Goal: Transaction & Acquisition: Book appointment/travel/reservation

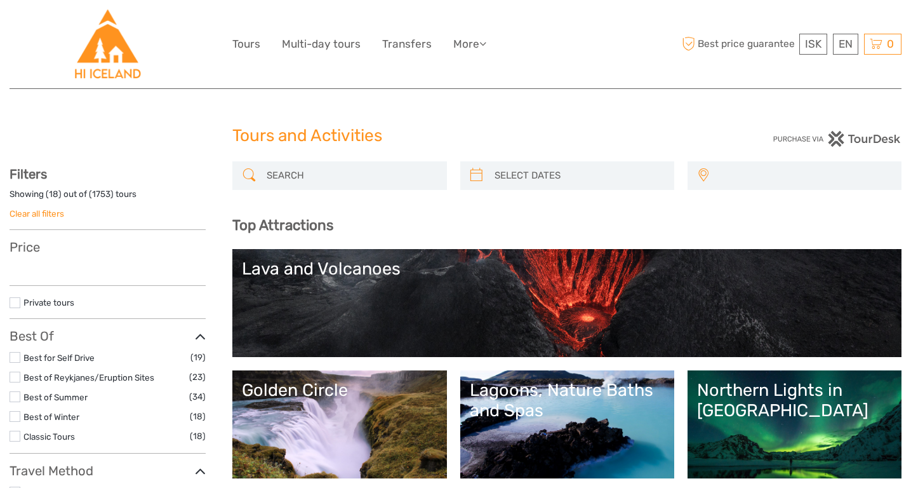
select select
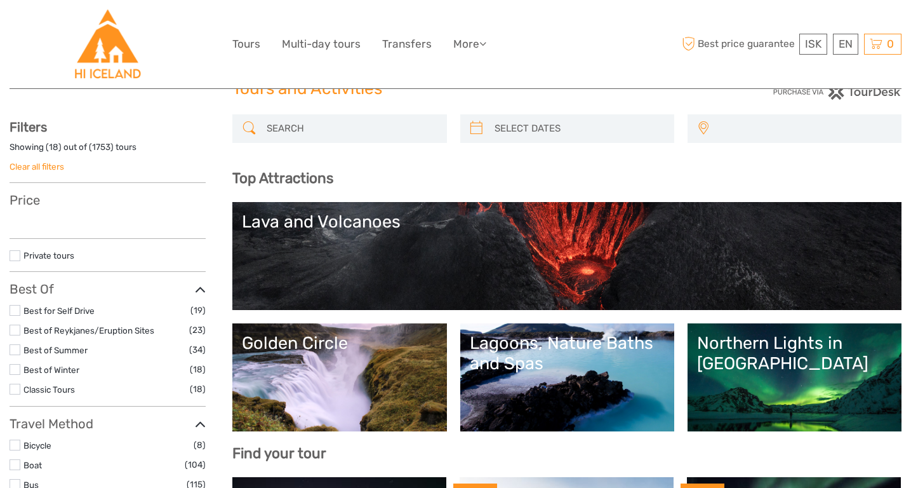
select select
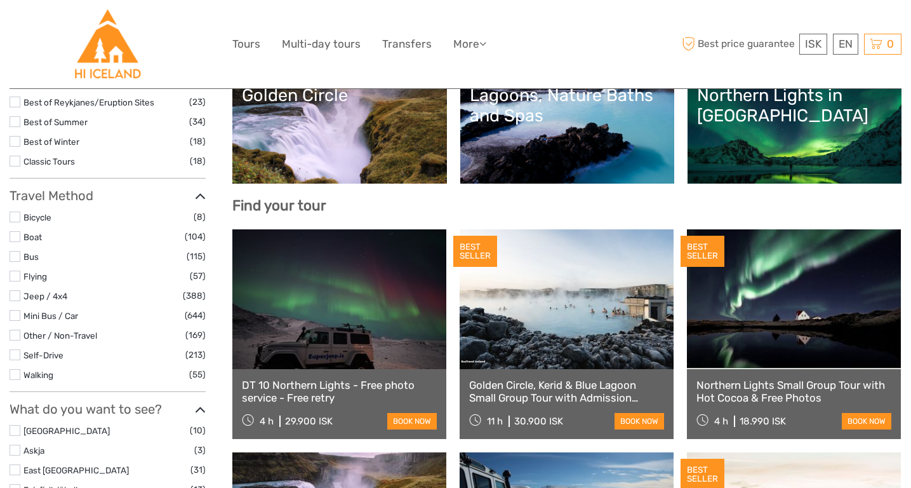
scroll to position [304, 0]
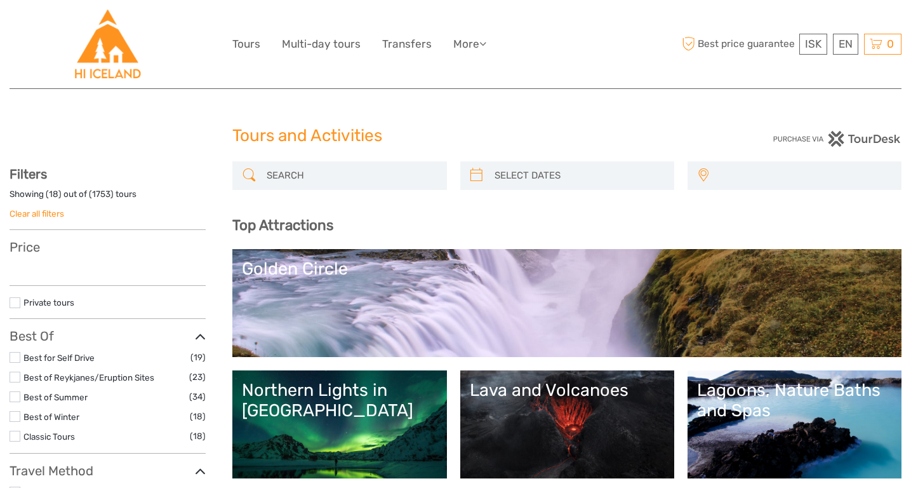
select select
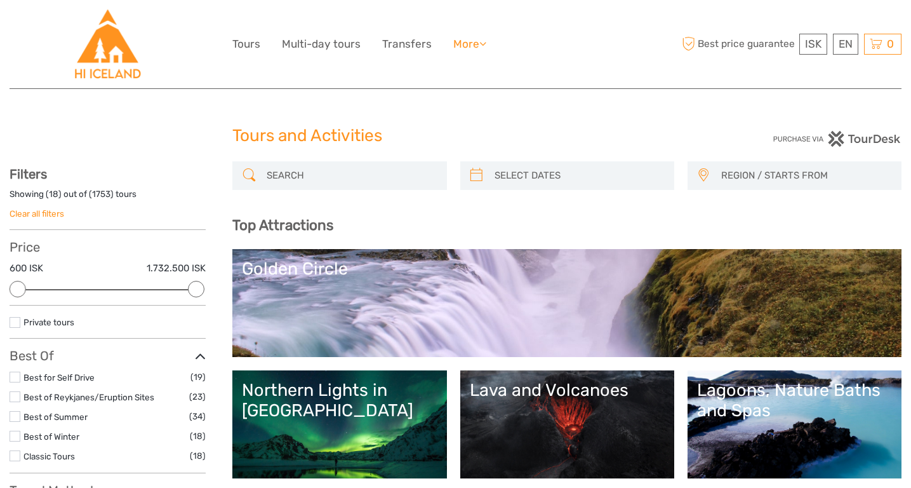
click at [474, 41] on link "More" at bounding box center [469, 44] width 33 height 18
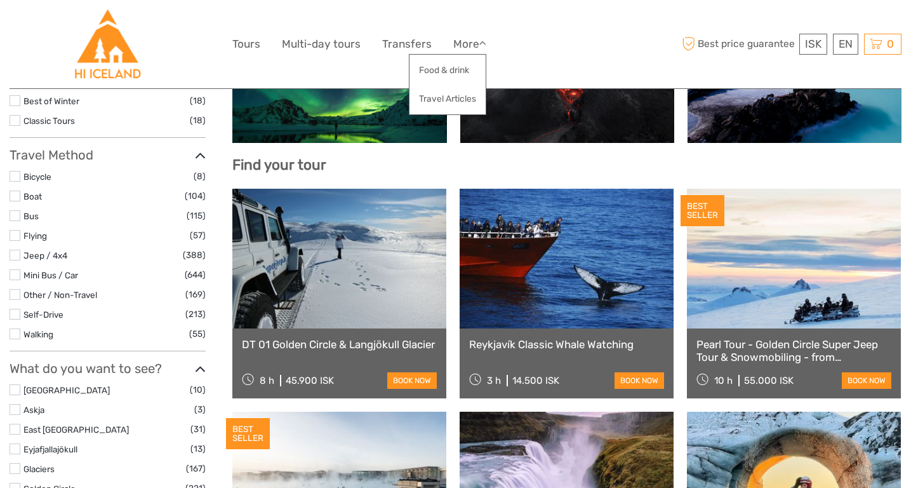
scroll to position [345, 0]
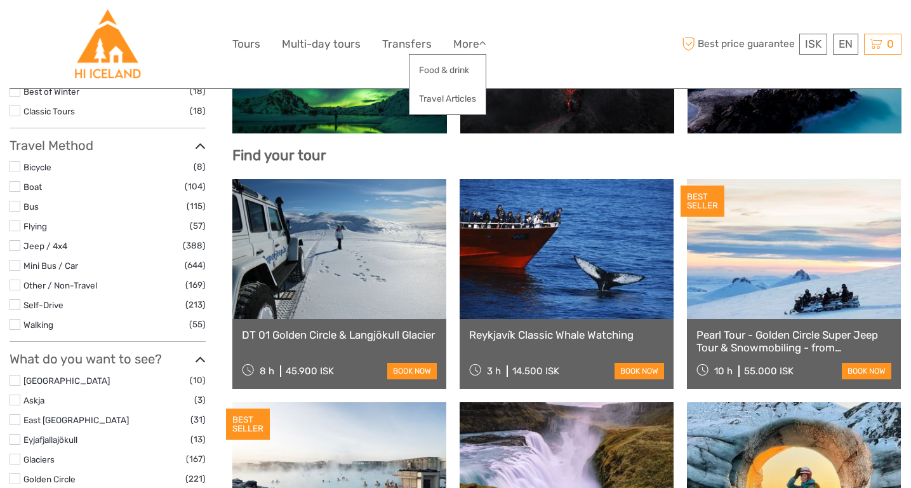
click at [15, 161] on label at bounding box center [15, 166] width 11 height 11
click at [0, 0] on input "checkbox" at bounding box center [0, 0] width 0 height 0
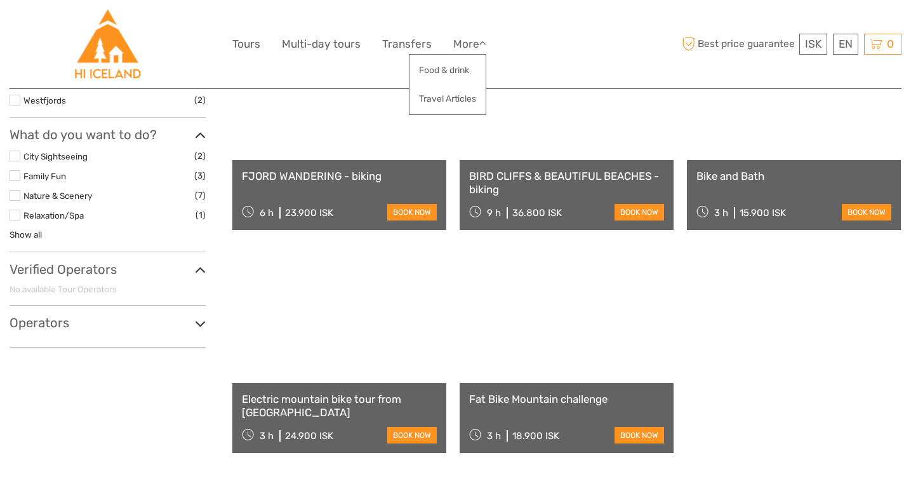
scroll to position [467, 0]
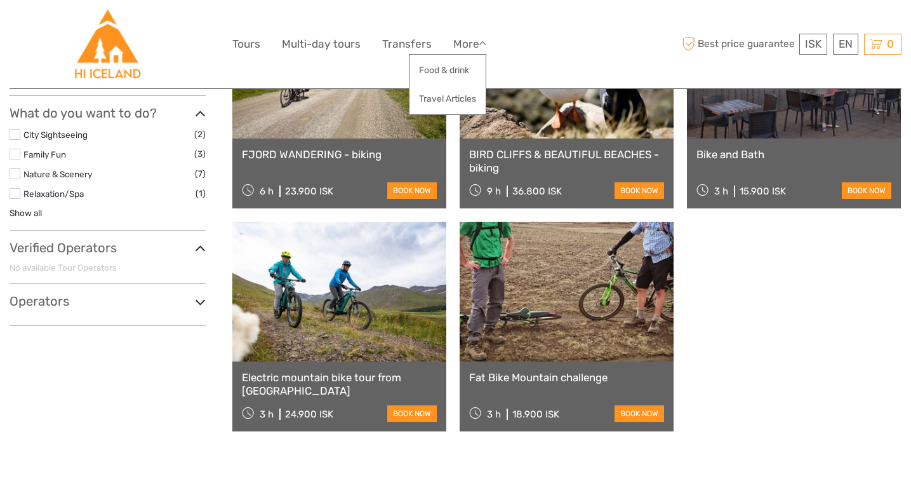
click at [303, 376] on link "Electric mountain bike tour from [GEOGRAPHIC_DATA]" at bounding box center [339, 384] width 195 height 26
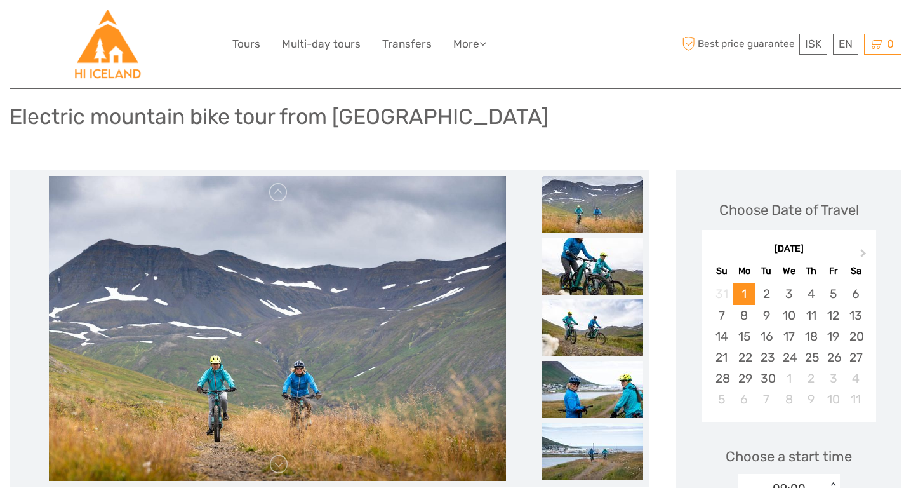
scroll to position [97, 0]
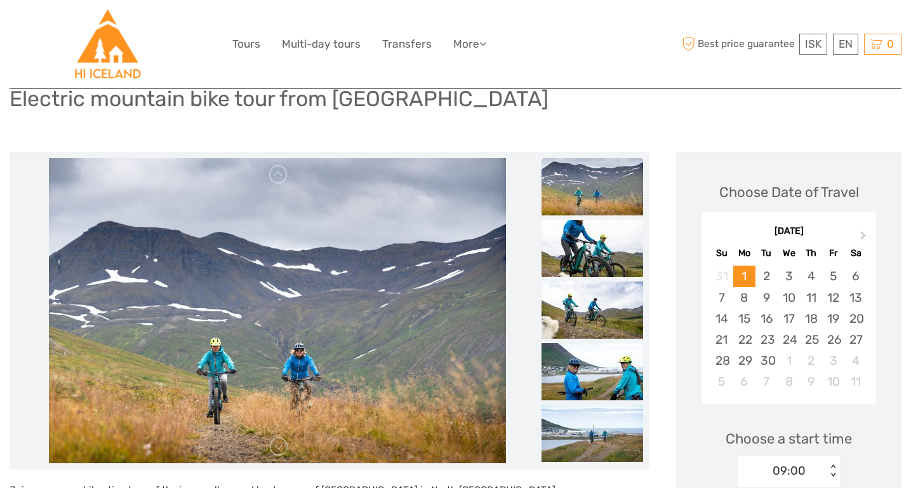
click at [592, 251] on img at bounding box center [593, 248] width 102 height 57
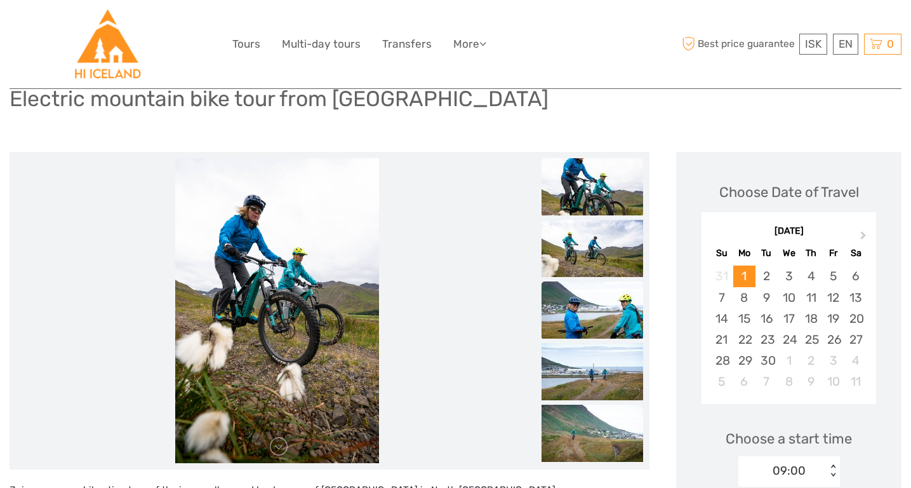
click at [595, 313] on img at bounding box center [593, 309] width 102 height 57
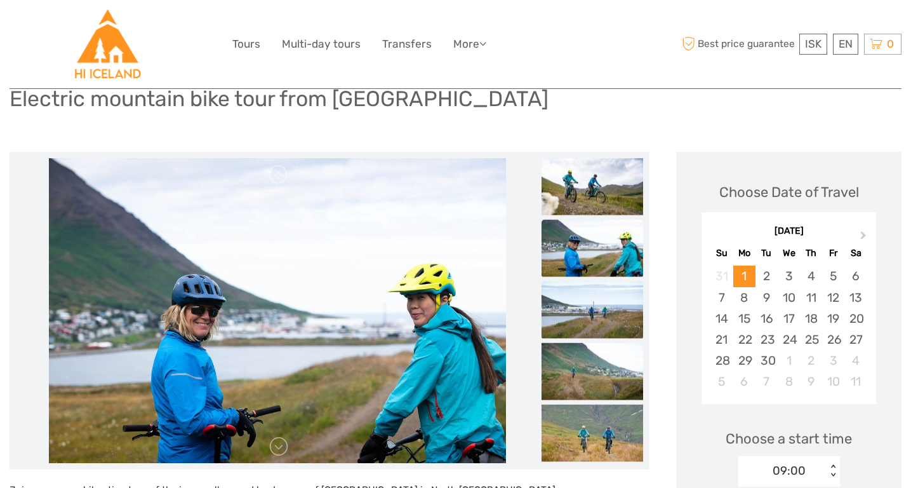
click at [589, 310] on img at bounding box center [593, 309] width 102 height 57
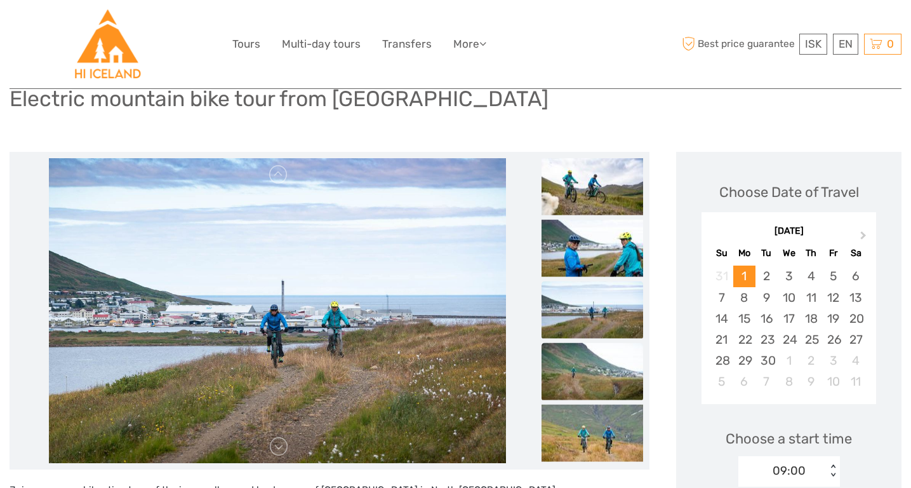
click at [586, 370] on img at bounding box center [593, 371] width 102 height 57
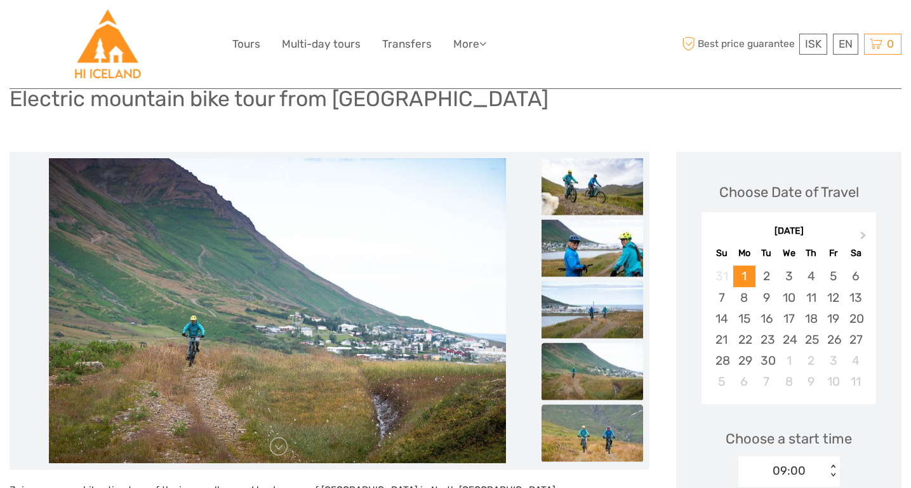
click at [585, 426] on img at bounding box center [593, 432] width 102 height 57
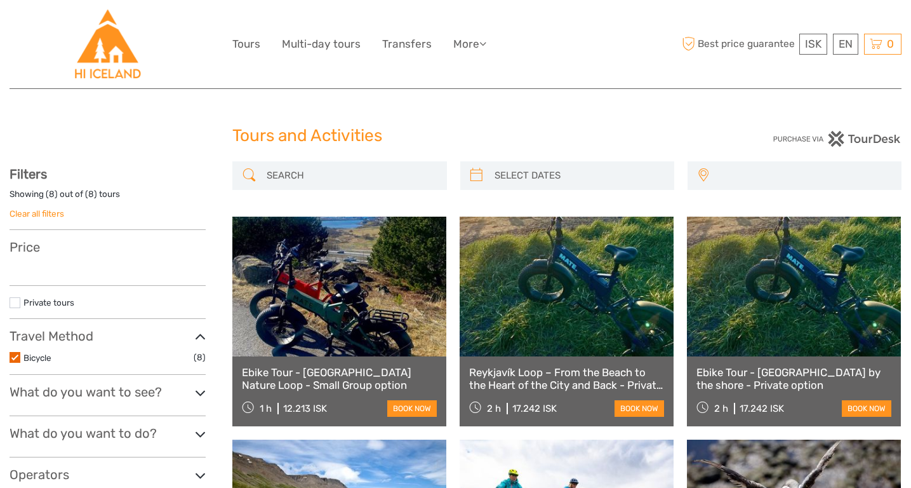
select select
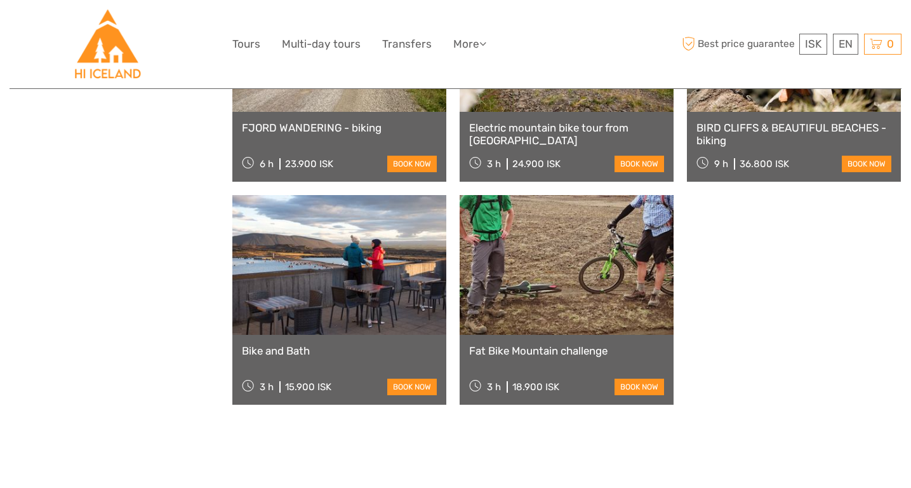
select select
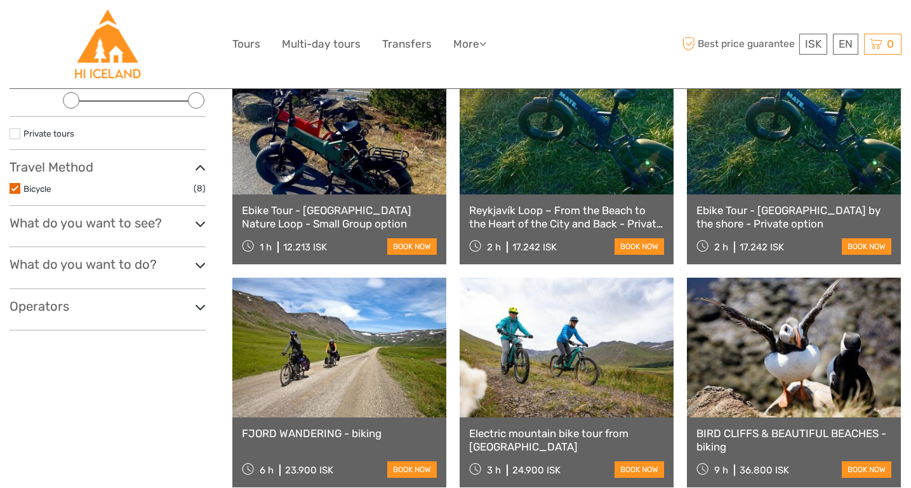
scroll to position [168, 0]
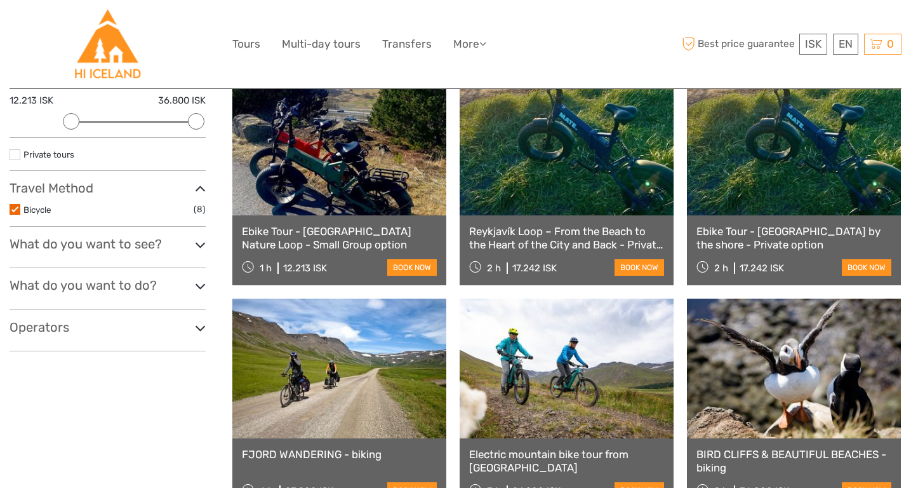
click at [17, 207] on label at bounding box center [15, 209] width 11 height 11
click at [0, 0] on input "checkbox" at bounding box center [0, 0] width 0 height 0
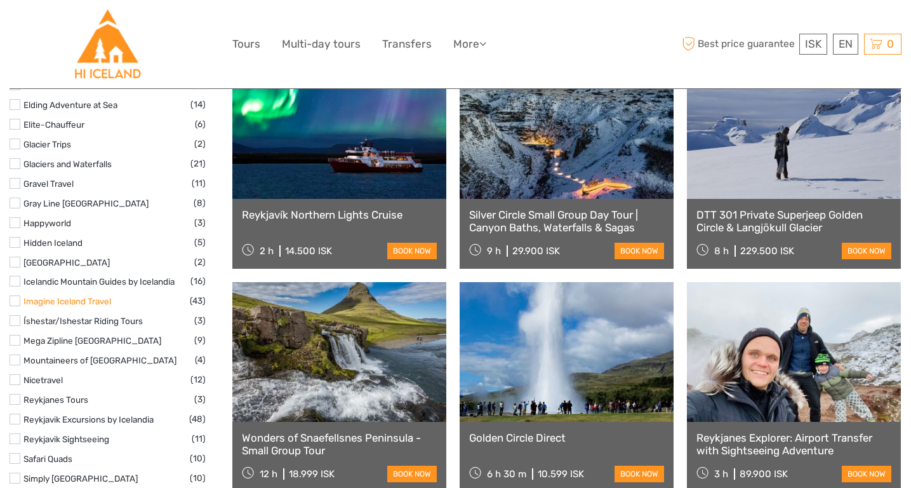
scroll to position [837, 0]
